Goal: Book appointment/travel/reservation

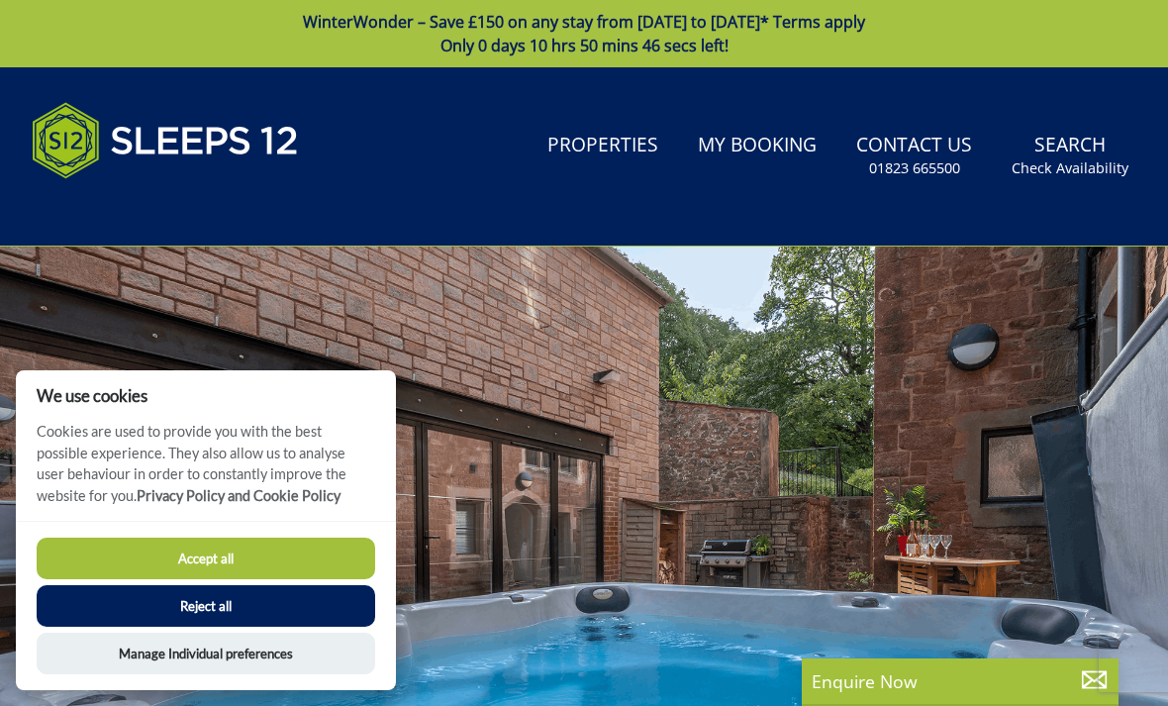
click at [907, 468] on div at bounding box center [584, 574] width 1168 height 654
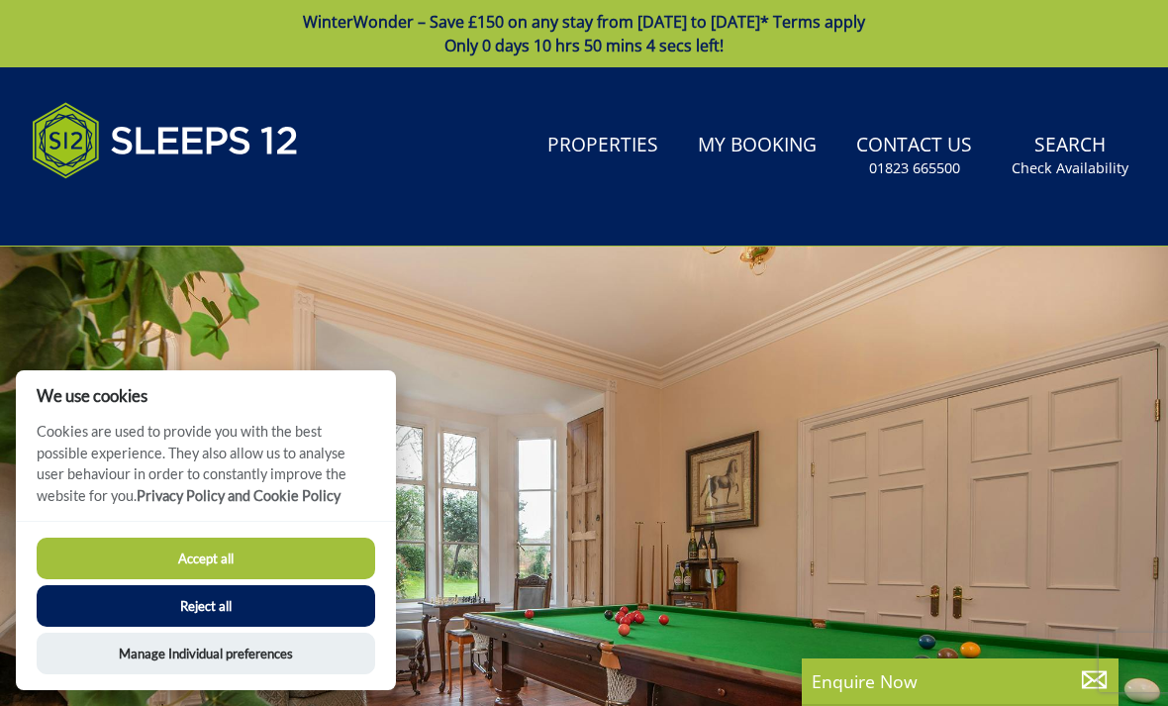
click at [123, 660] on button "Manage Individual preferences" at bounding box center [206, 654] width 339 height 42
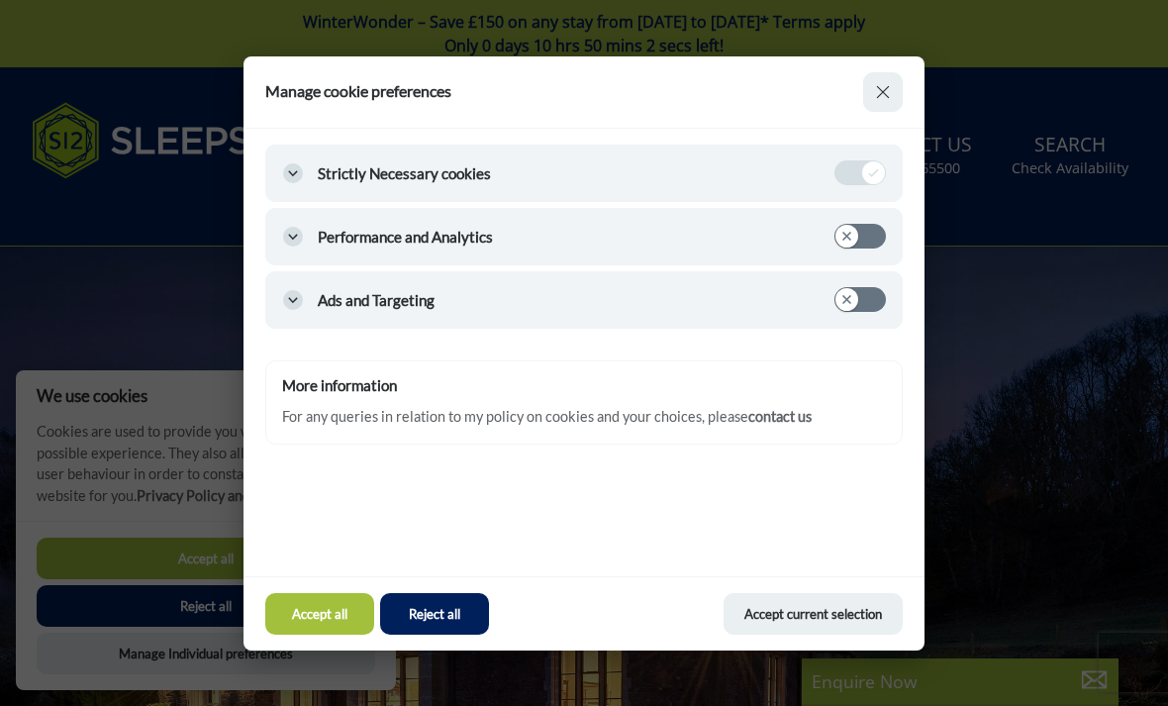
click at [888, 90] on button "Close modal" at bounding box center [883, 92] width 40 height 40
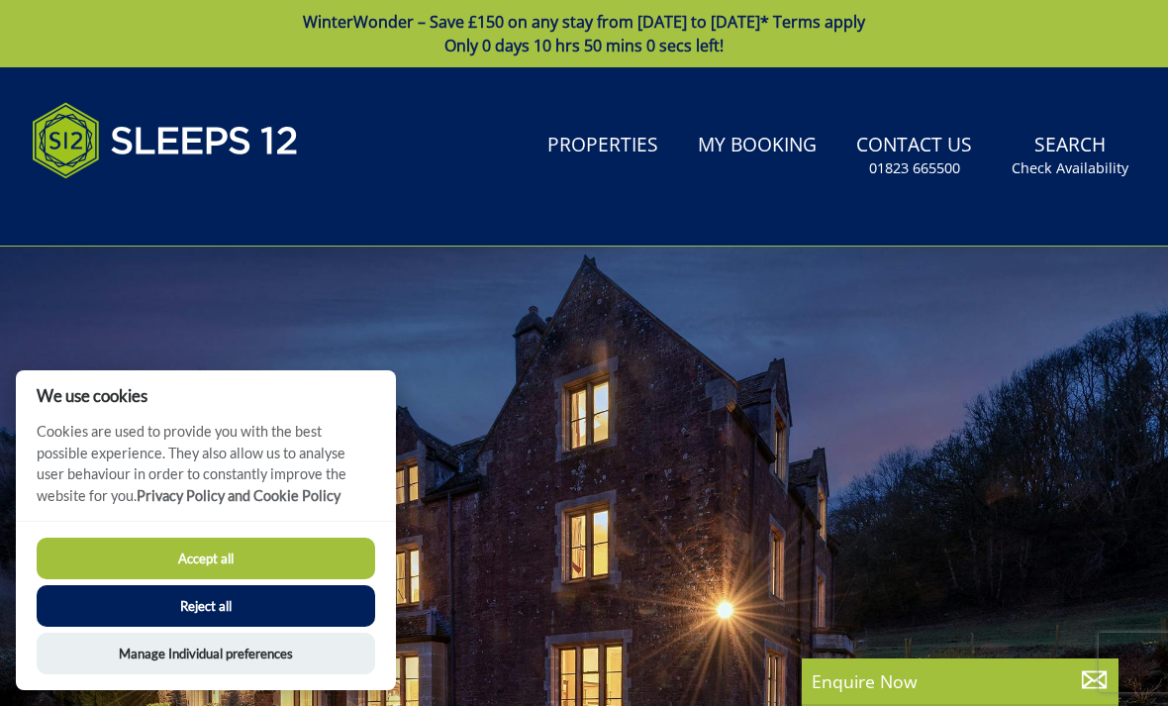
click at [853, 689] on p "Enquire Now" at bounding box center [960, 681] width 297 height 26
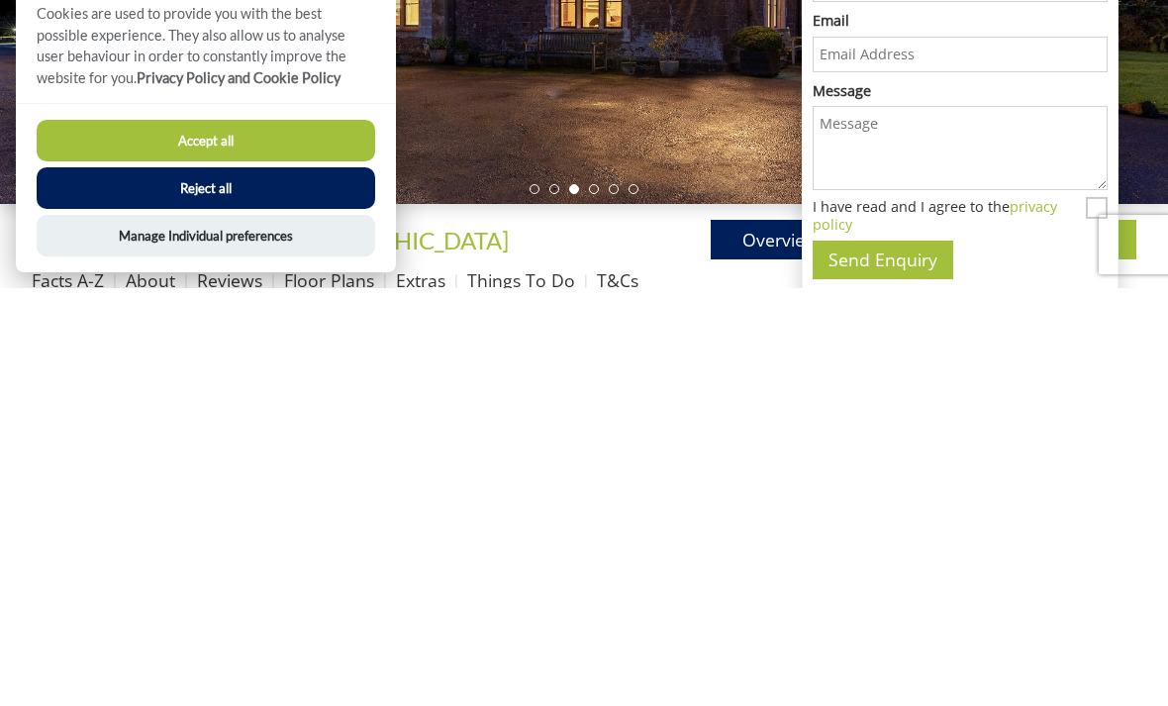
click at [551, 108] on div at bounding box center [584, 294] width 1168 height 654
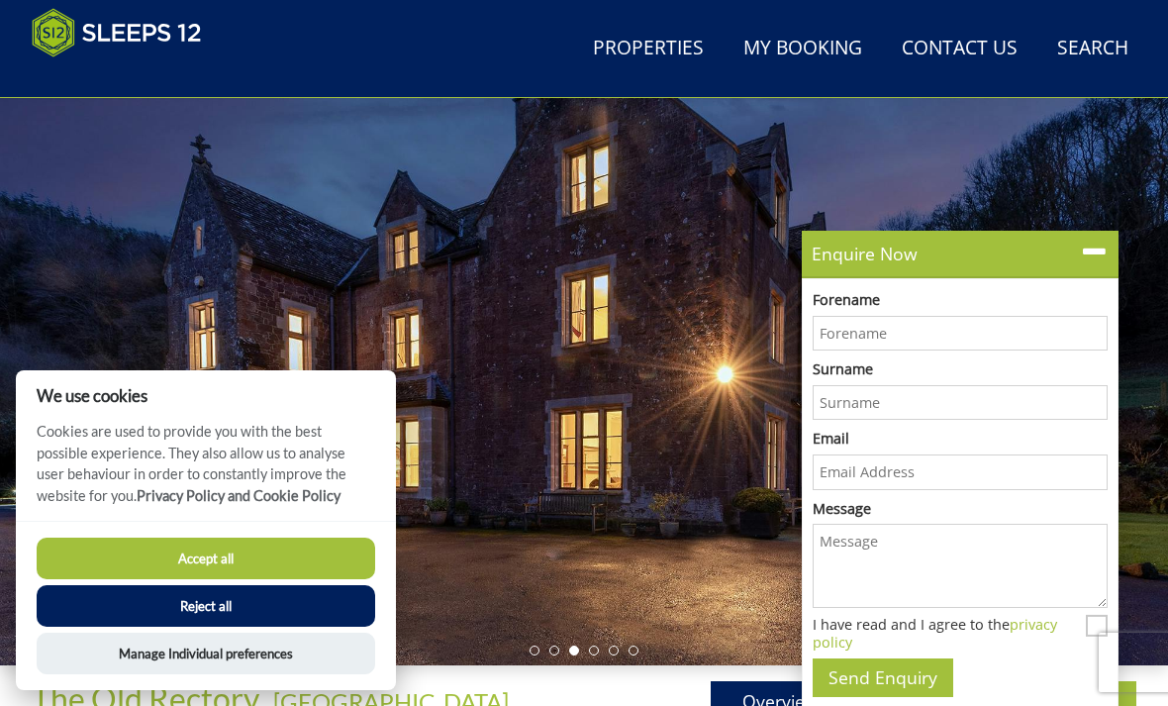
scroll to position [156, 0]
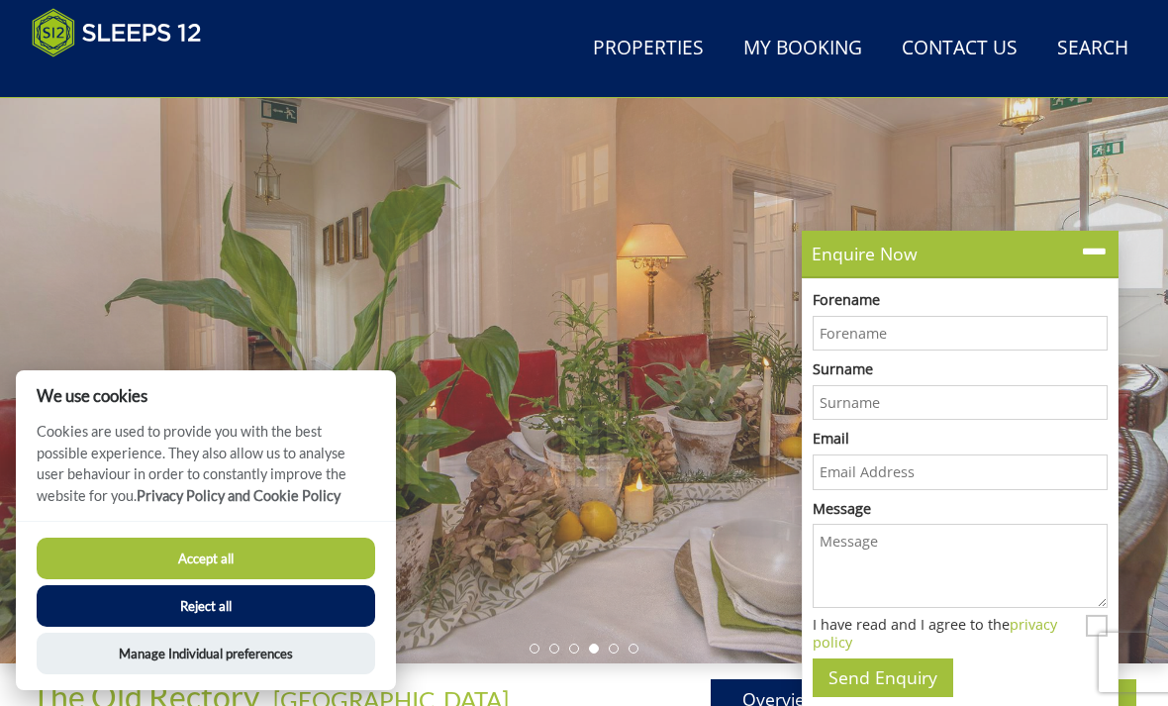
click at [231, 371] on div at bounding box center [584, 336] width 1168 height 654
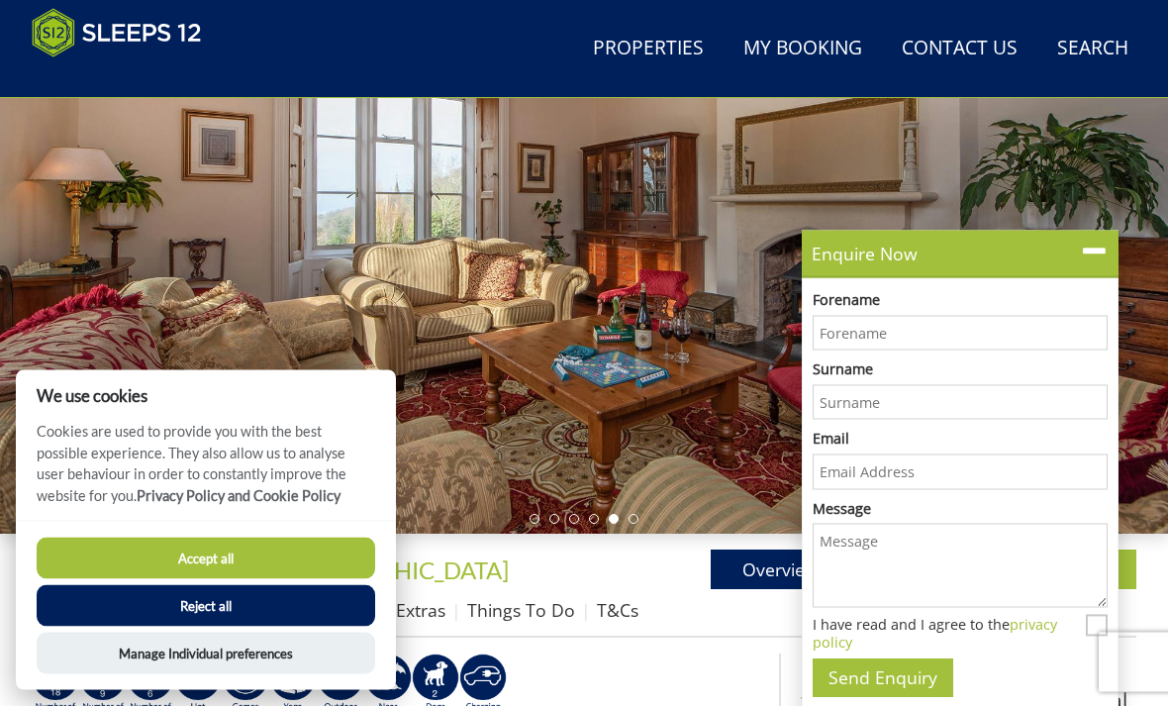
scroll to position [286, 0]
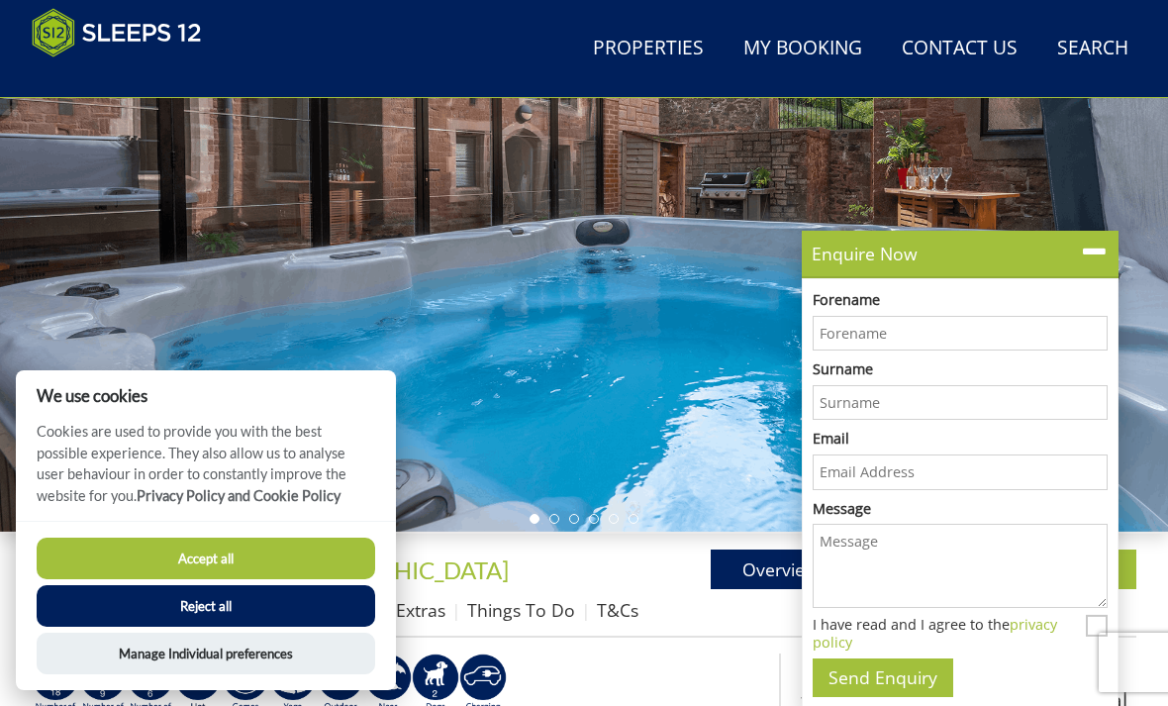
click at [704, 366] on div at bounding box center [584, 206] width 1168 height 654
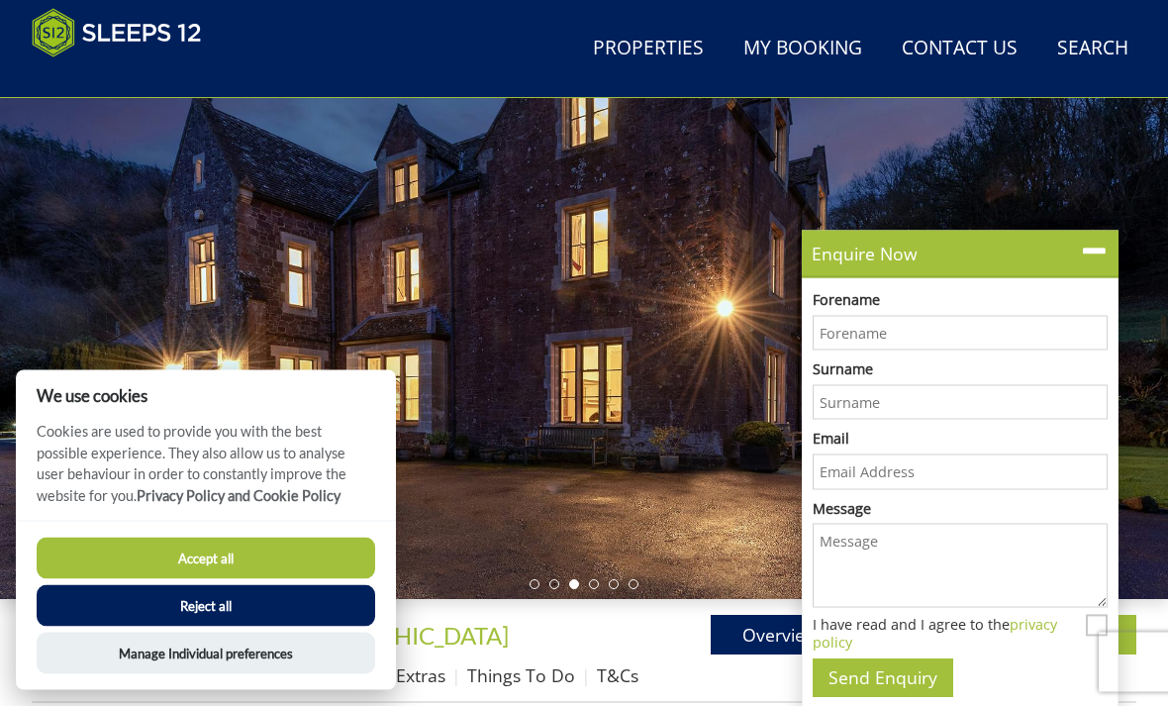
scroll to position [218, 0]
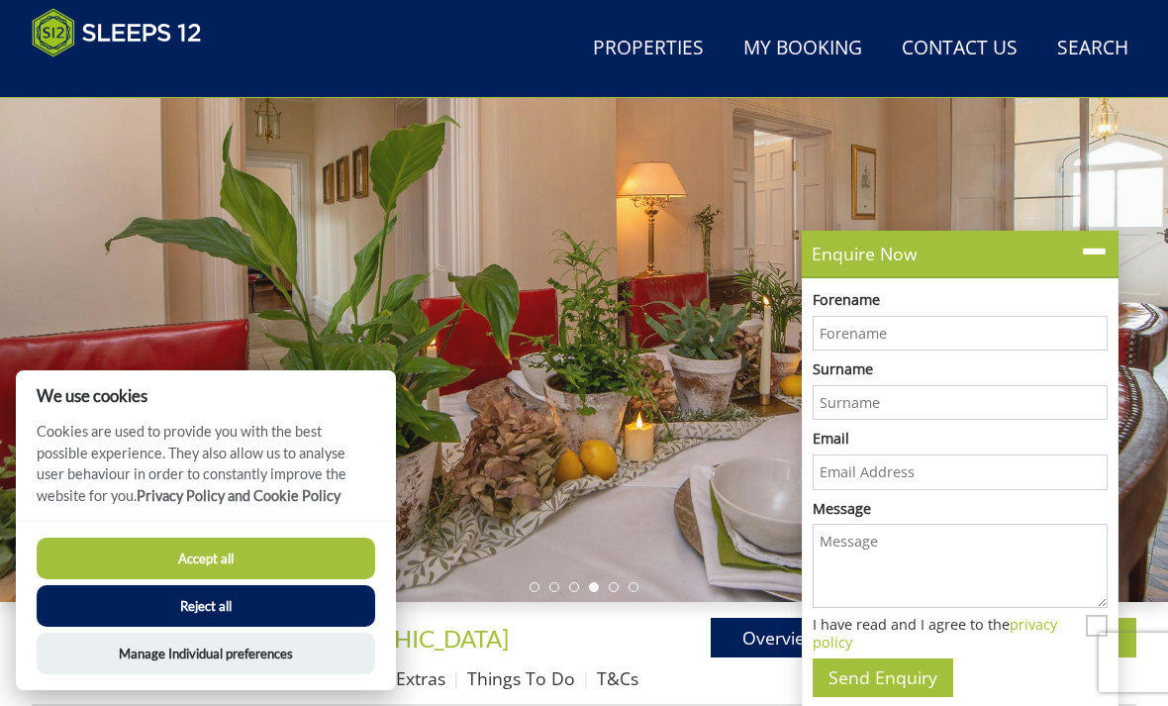
click at [253, 280] on div at bounding box center [584, 275] width 1168 height 654
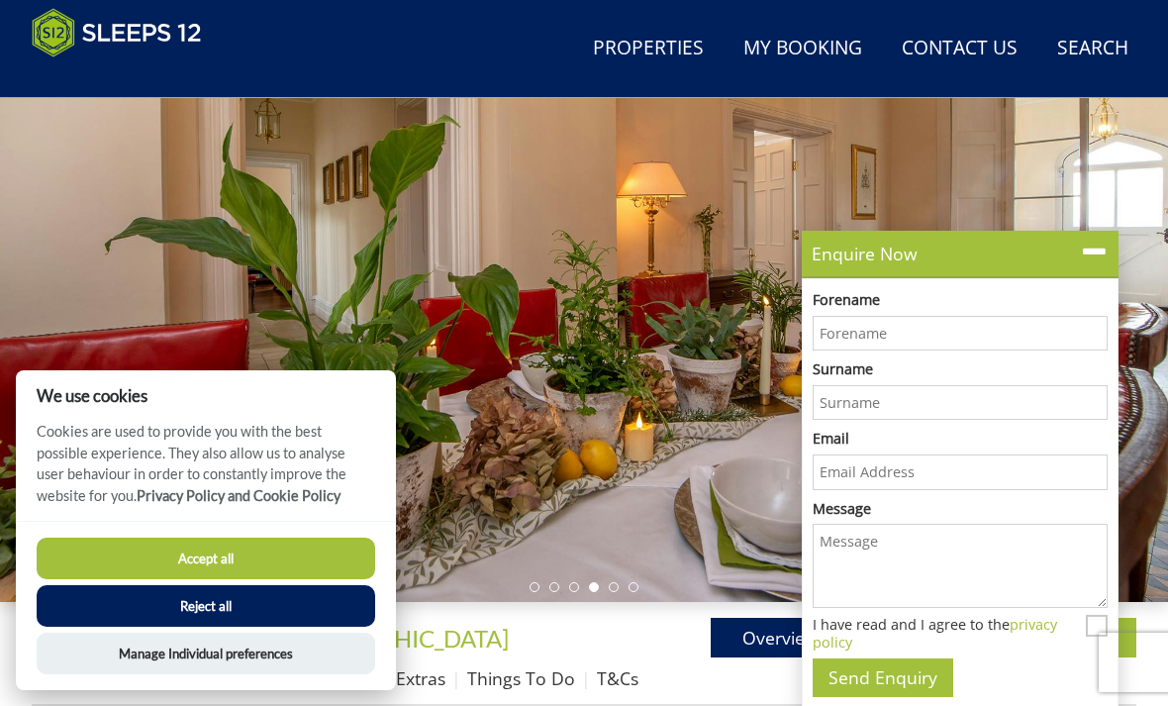
click at [304, 288] on div at bounding box center [584, 275] width 1168 height 654
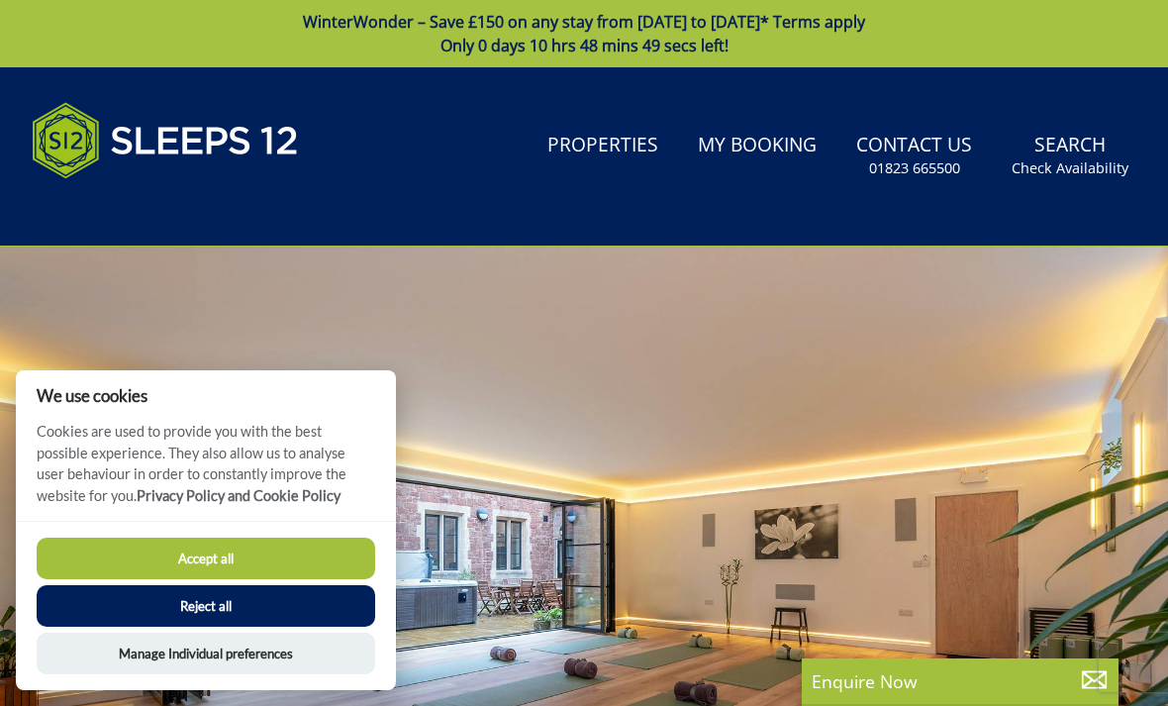
click at [698, 96] on div "Search Menu Properties My Booking Contact Us 01823 665500 Search Check Availabi…" at bounding box center [584, 156] width 1168 height 131
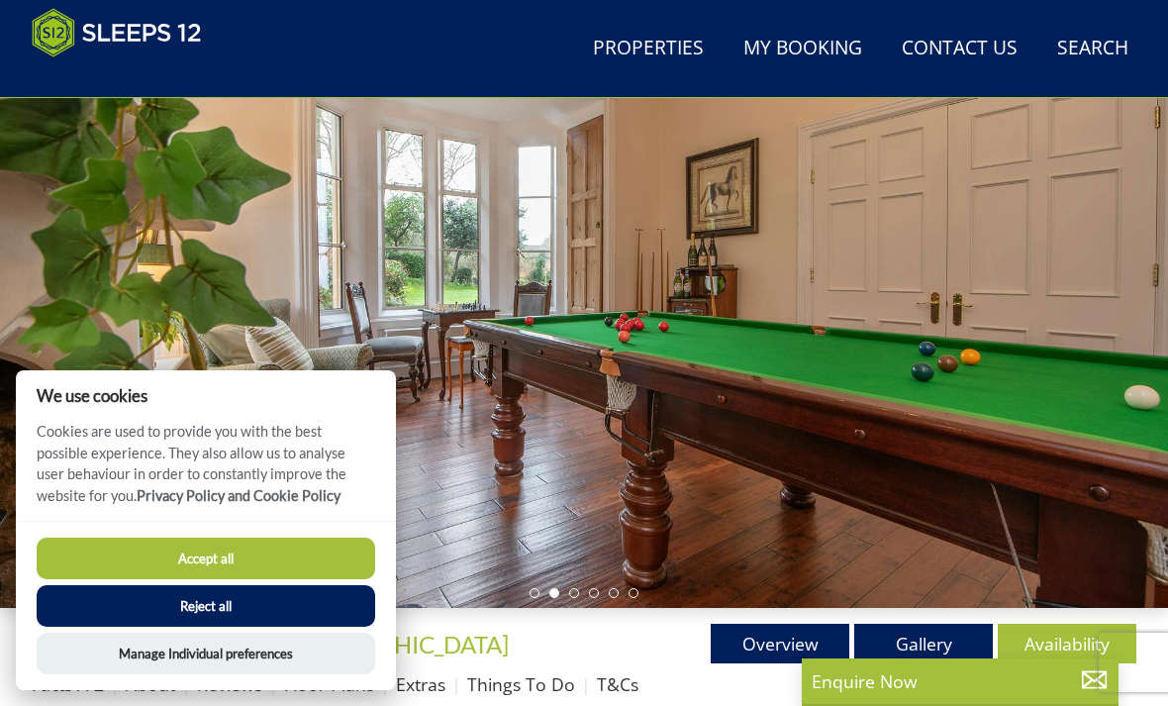
scroll to position [204, 0]
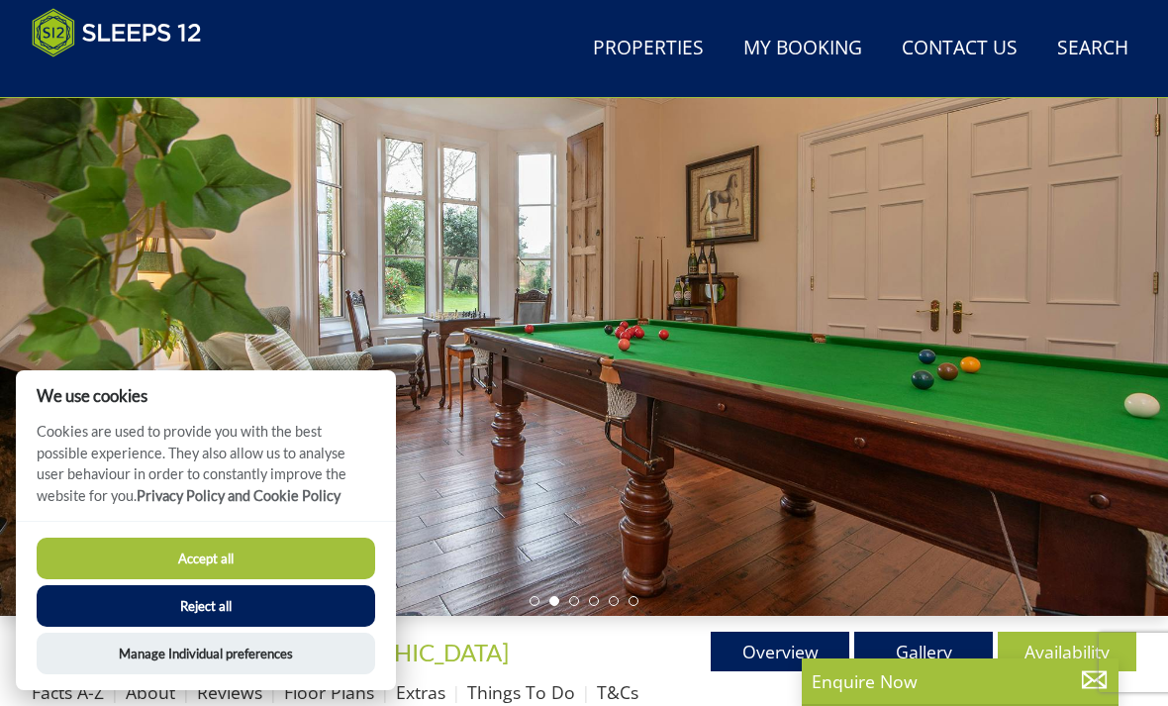
click at [484, 412] on div at bounding box center [584, 288] width 1168 height 654
click at [505, 430] on div at bounding box center [584, 288] width 1168 height 654
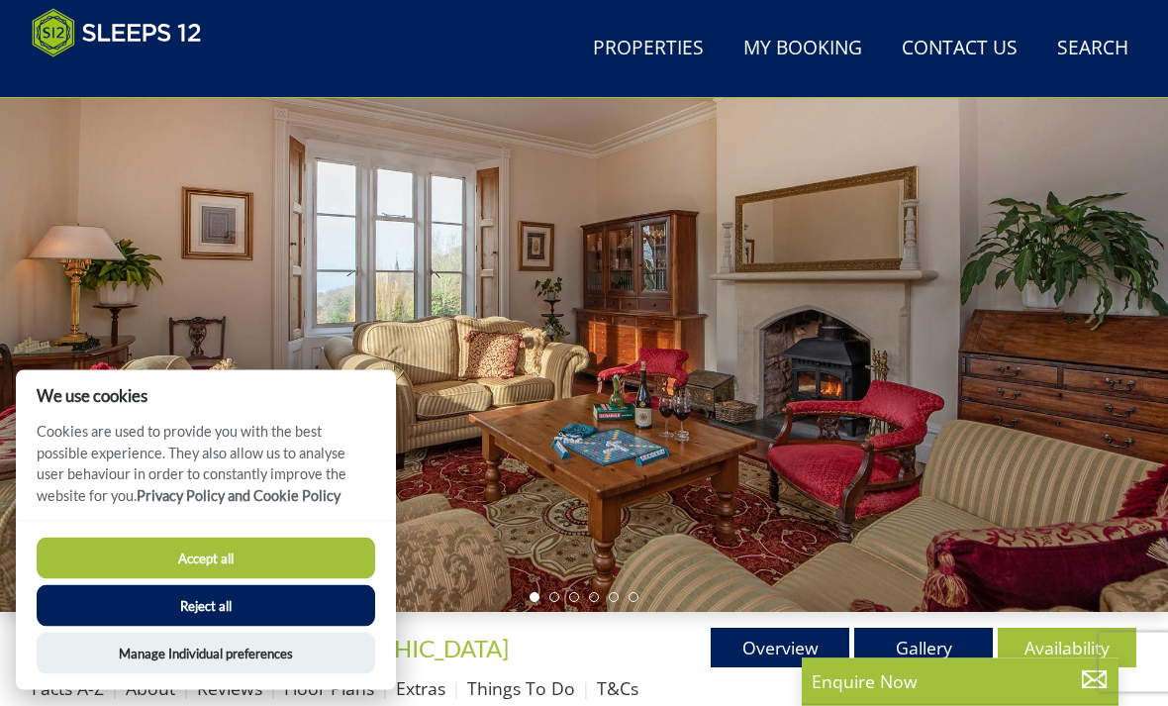
scroll to position [203, 0]
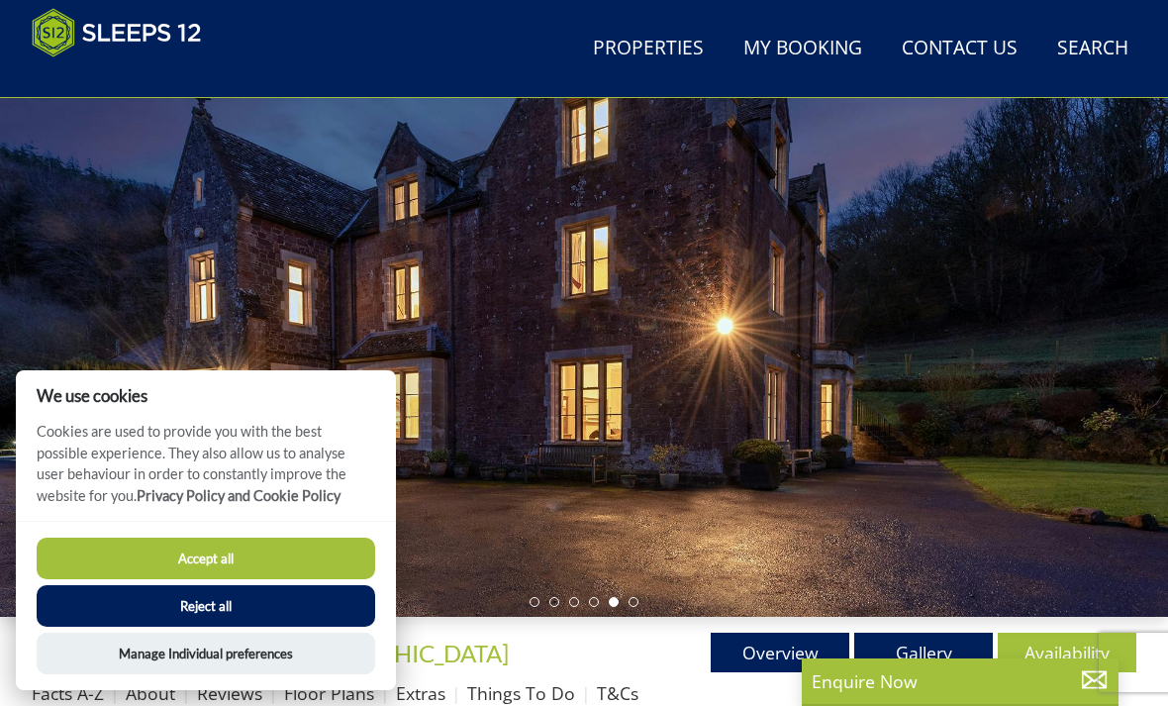
click at [926, 654] on link "Gallery" at bounding box center [923, 653] width 139 height 40
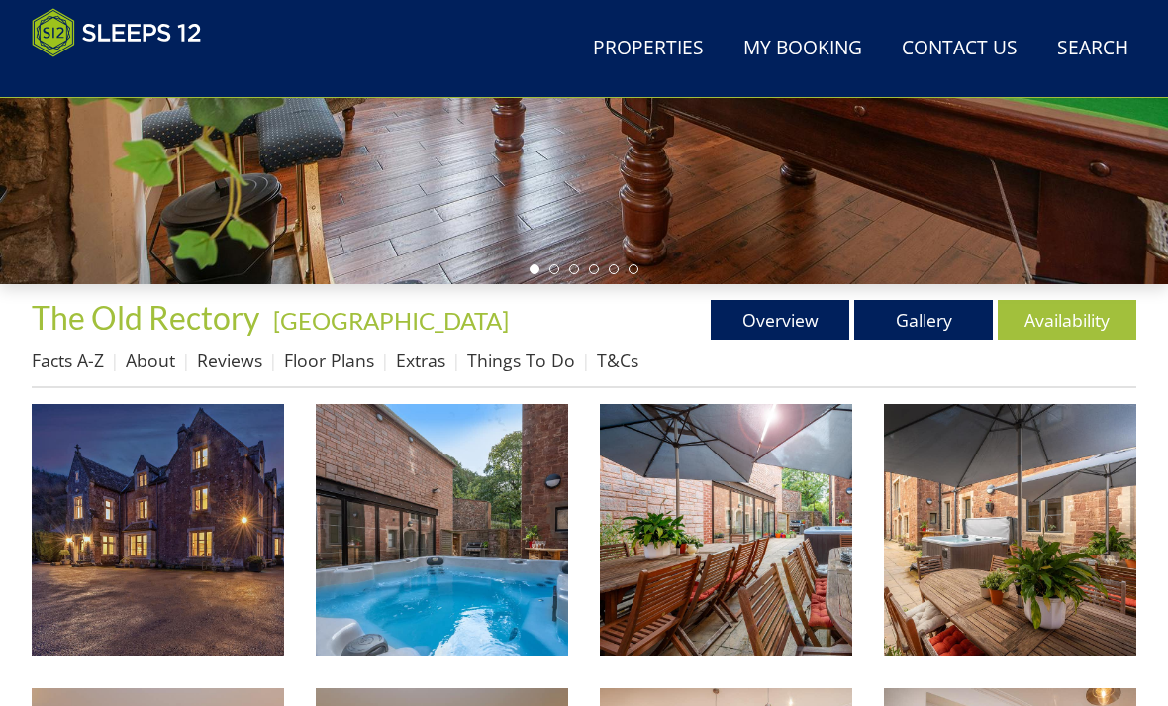
scroll to position [538, 0]
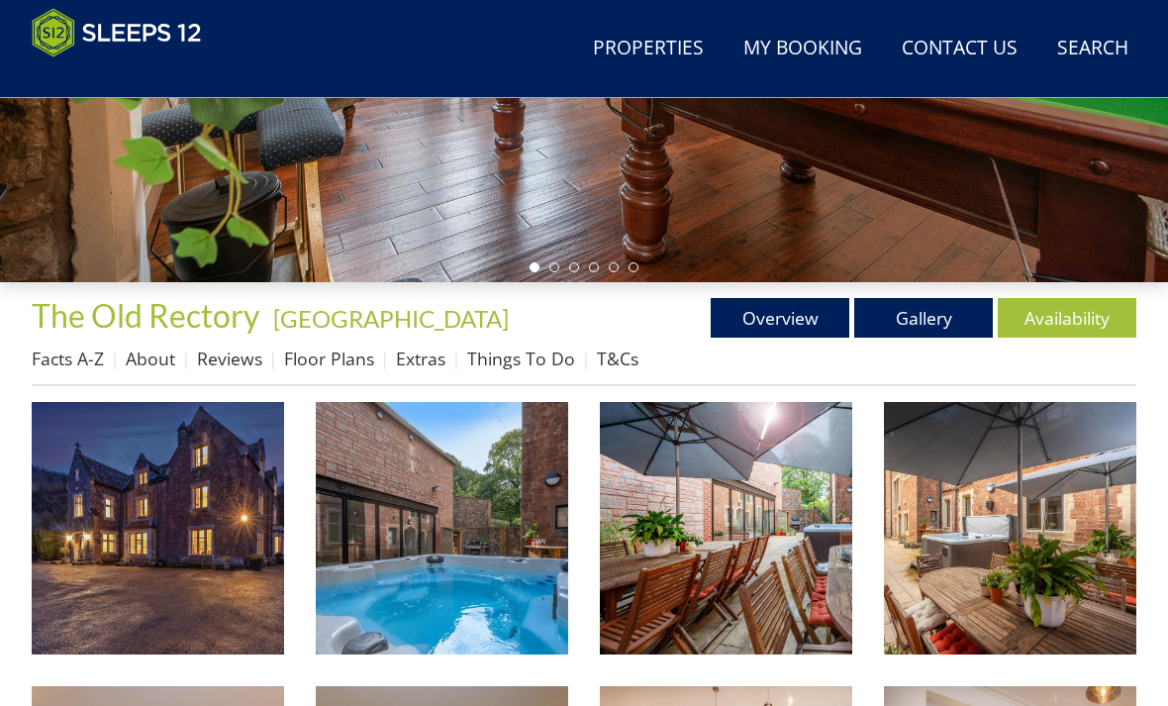
click at [437, 496] on img at bounding box center [442, 528] width 252 height 252
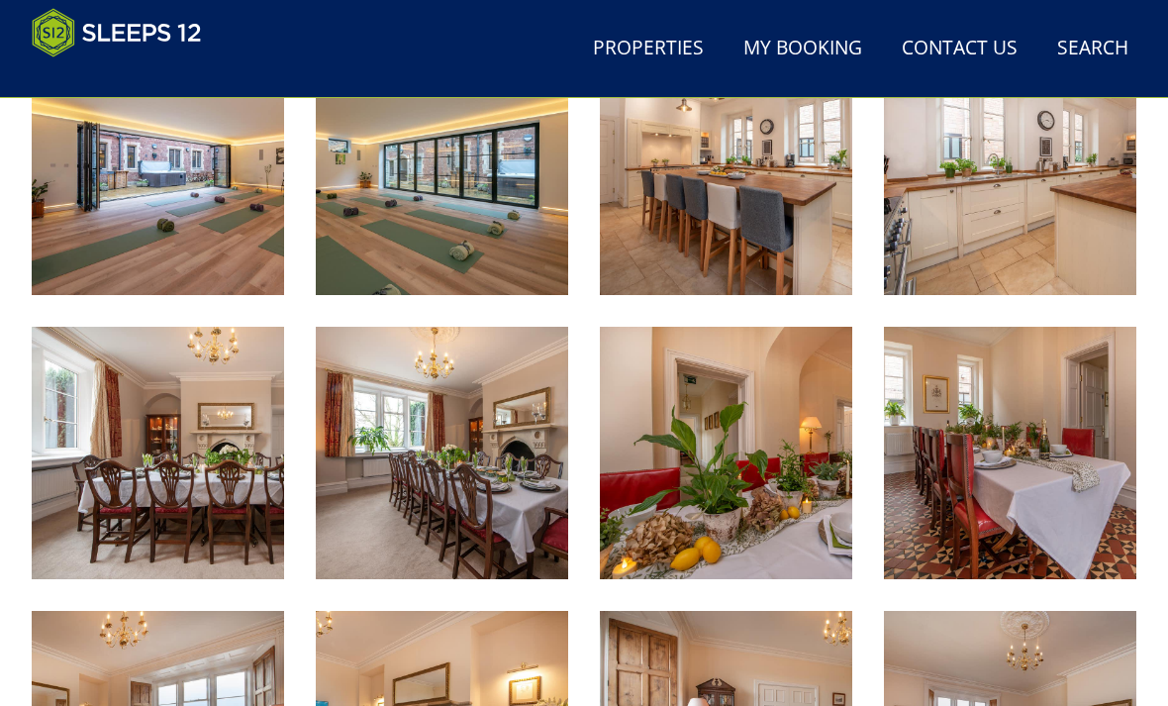
scroll to position [1183, 0]
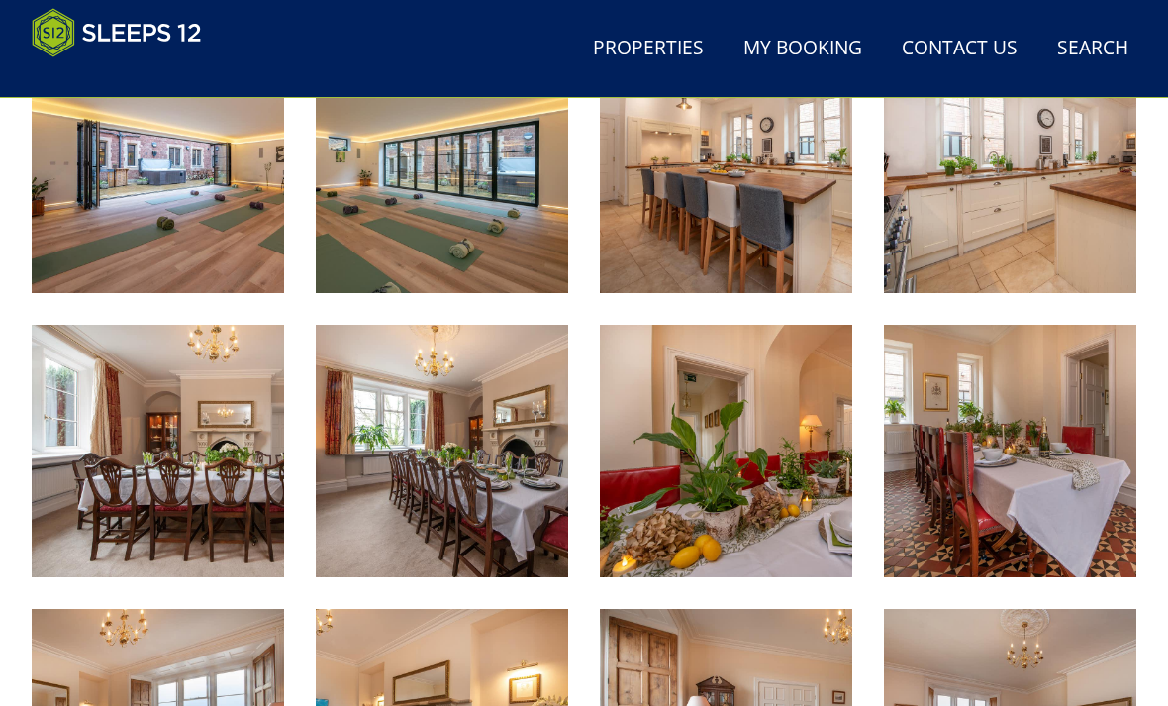
click at [1063, 500] on img at bounding box center [1010, 451] width 252 height 252
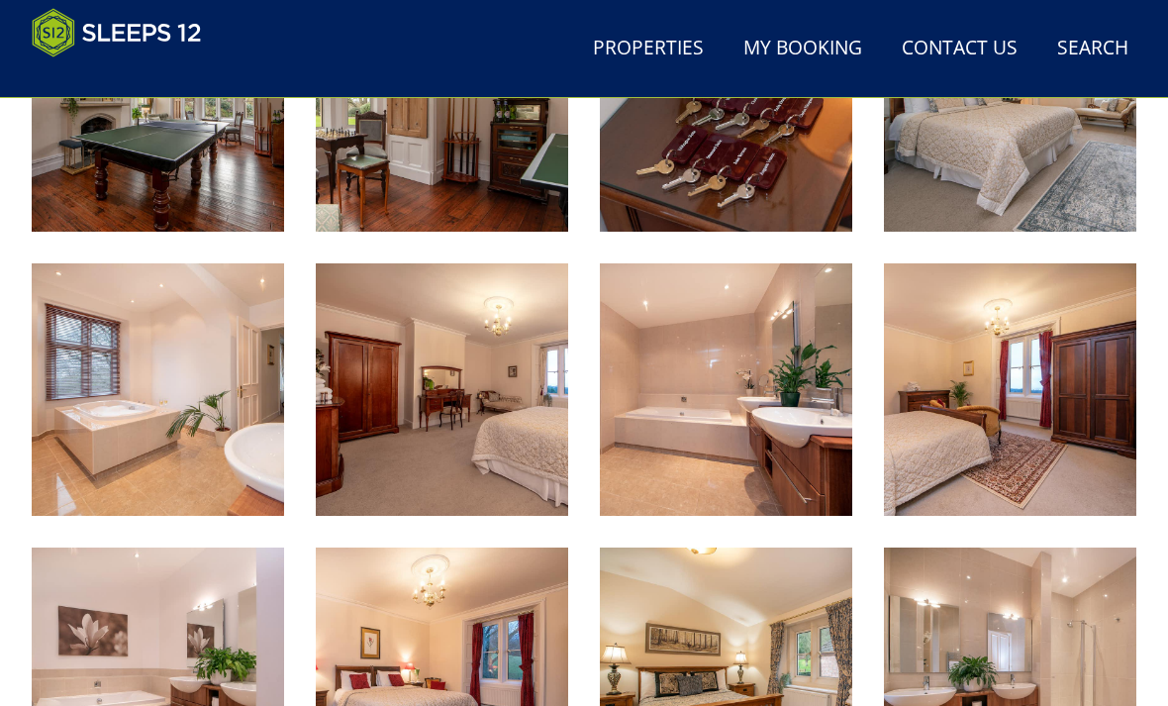
scroll to position [2379, 0]
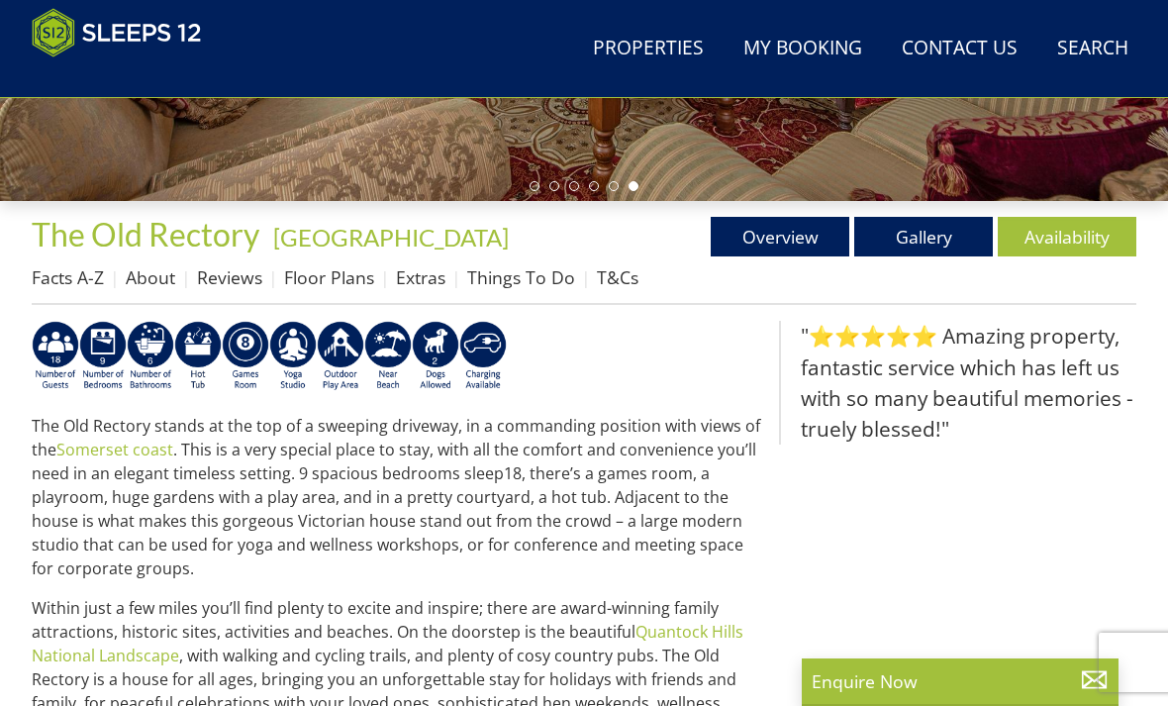
scroll to position [609, 0]
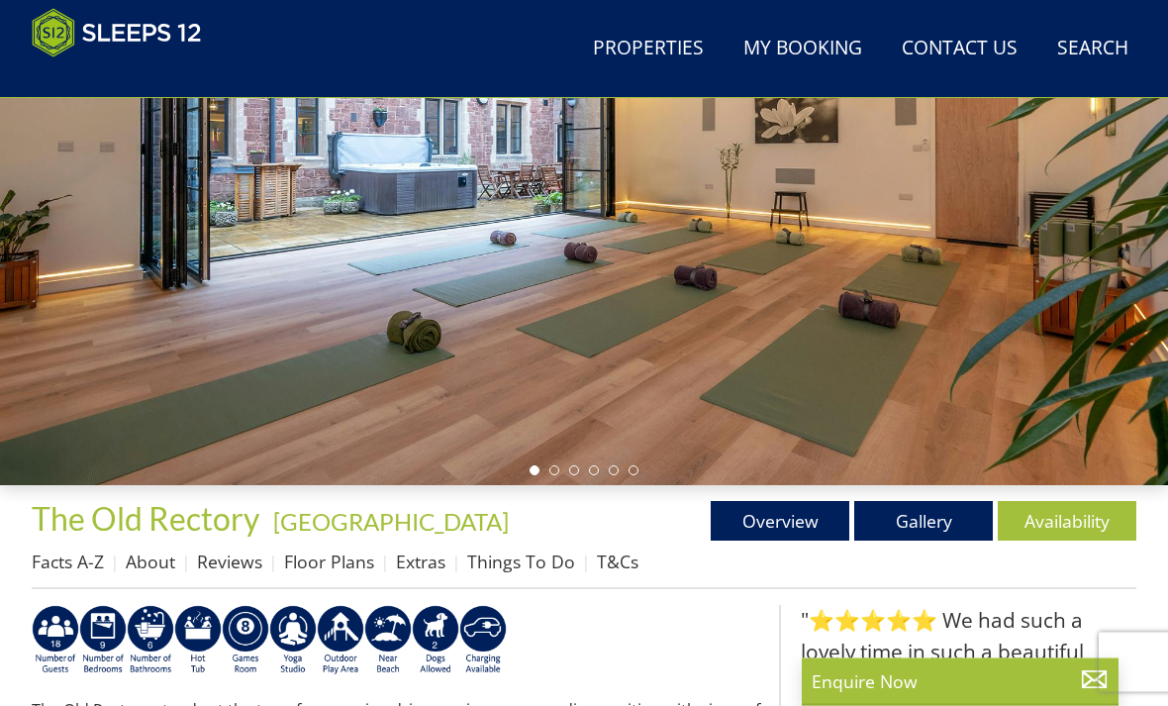
scroll to position [335, 0]
click at [897, 536] on link "Gallery" at bounding box center [923, 521] width 139 height 40
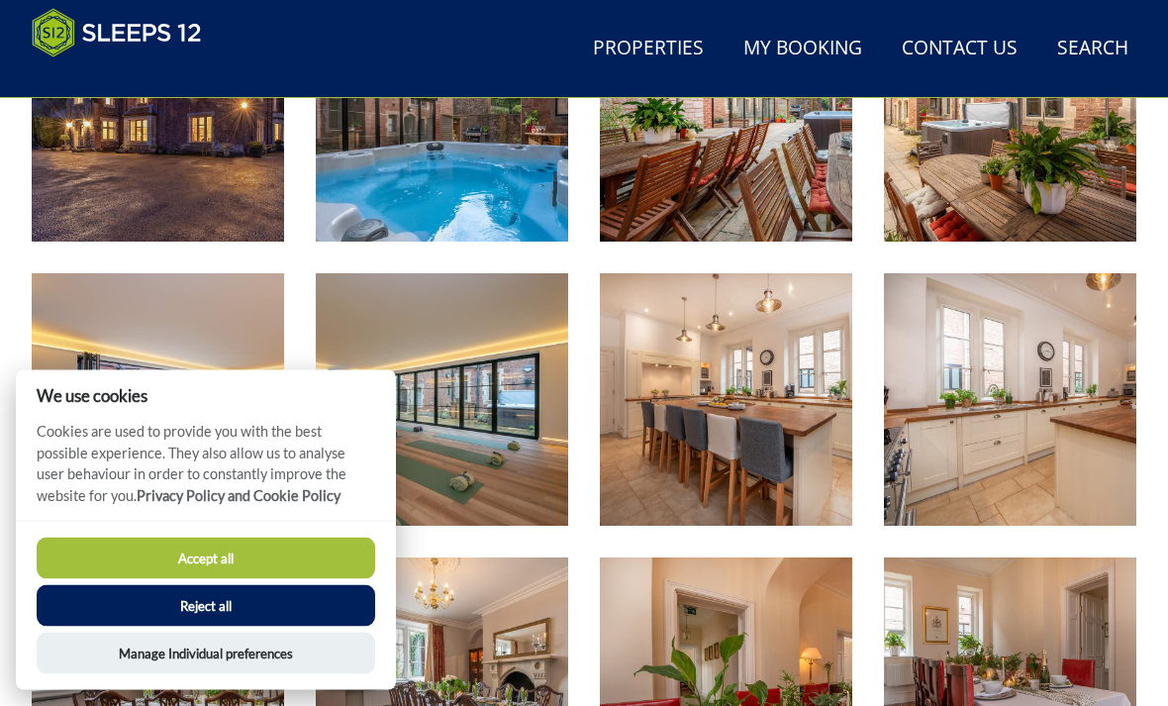
scroll to position [950, 0]
click at [411, 434] on img at bounding box center [442, 399] width 252 height 252
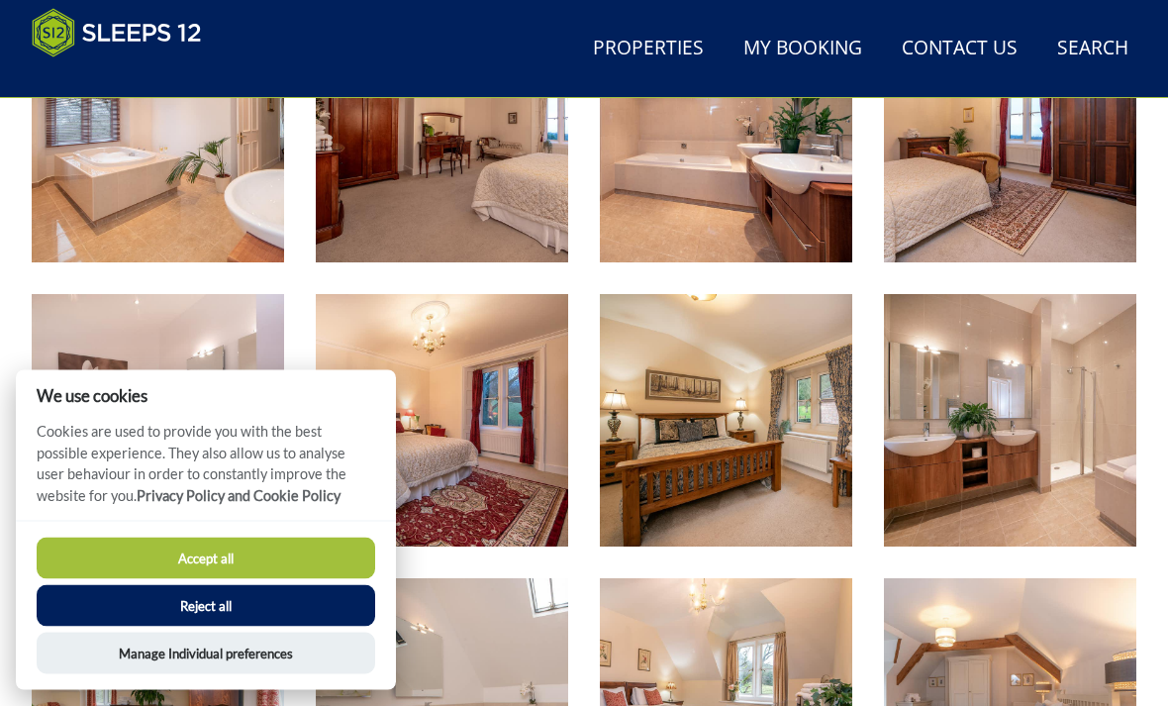
scroll to position [2636, 0]
